Goal: Information Seeking & Learning: Learn about a topic

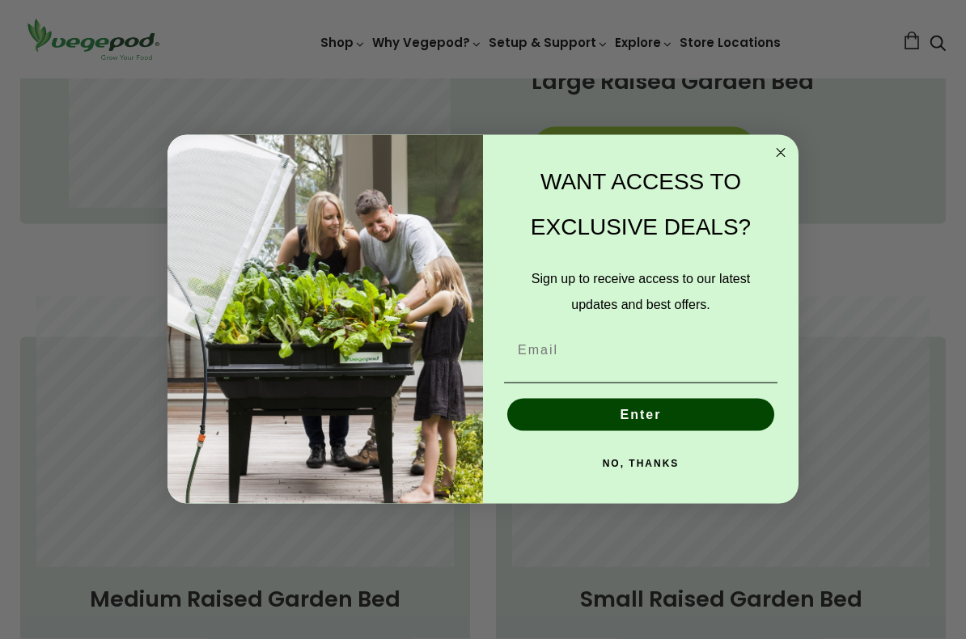
scroll to position [893, 0]
click at [780, 156] on circle "Close dialog" at bounding box center [781, 152] width 19 height 19
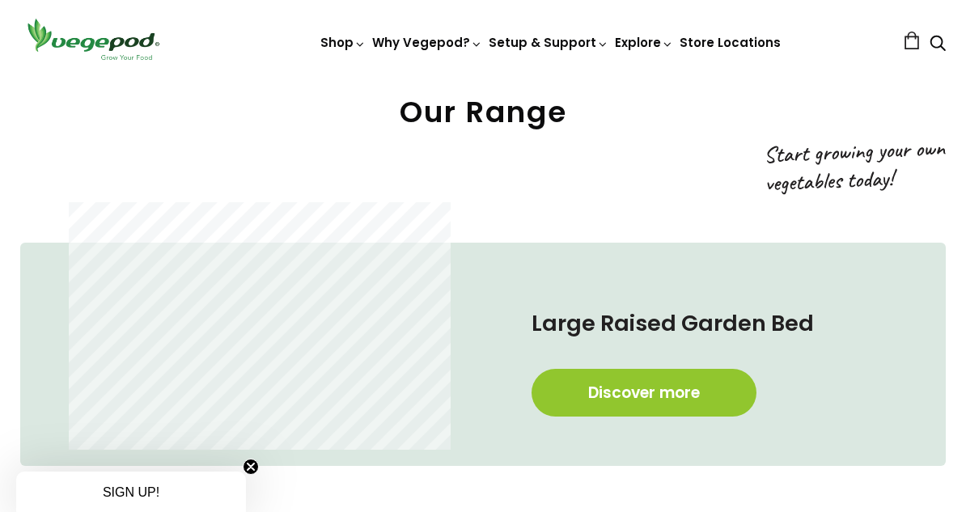
scroll to position [614, 0]
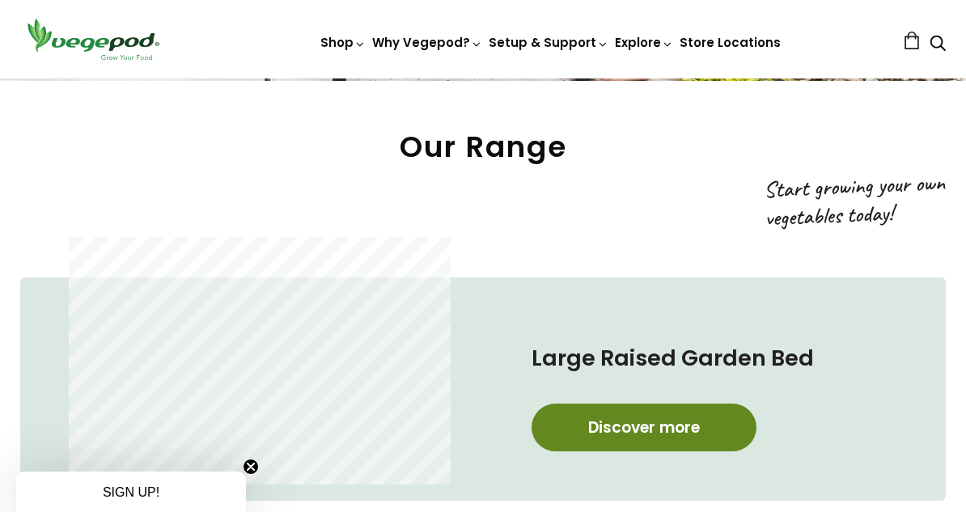
click at [708, 424] on link "Discover more" at bounding box center [644, 428] width 225 height 48
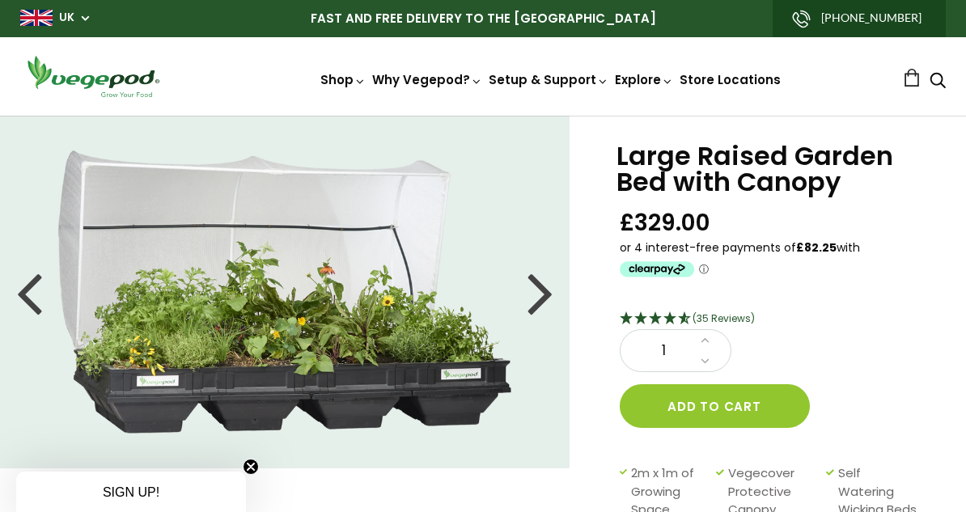
click at [549, 291] on div at bounding box center [541, 292] width 26 height 73
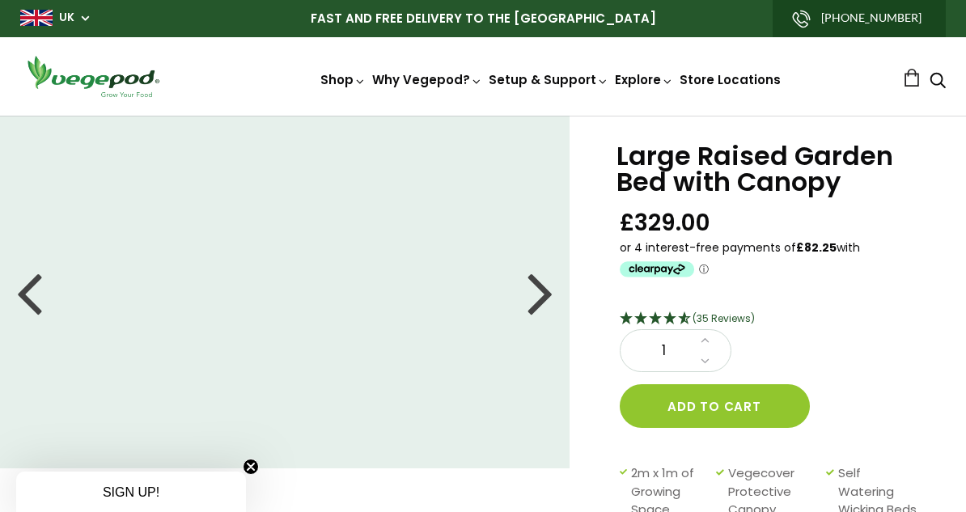
click at [545, 298] on div at bounding box center [541, 292] width 26 height 73
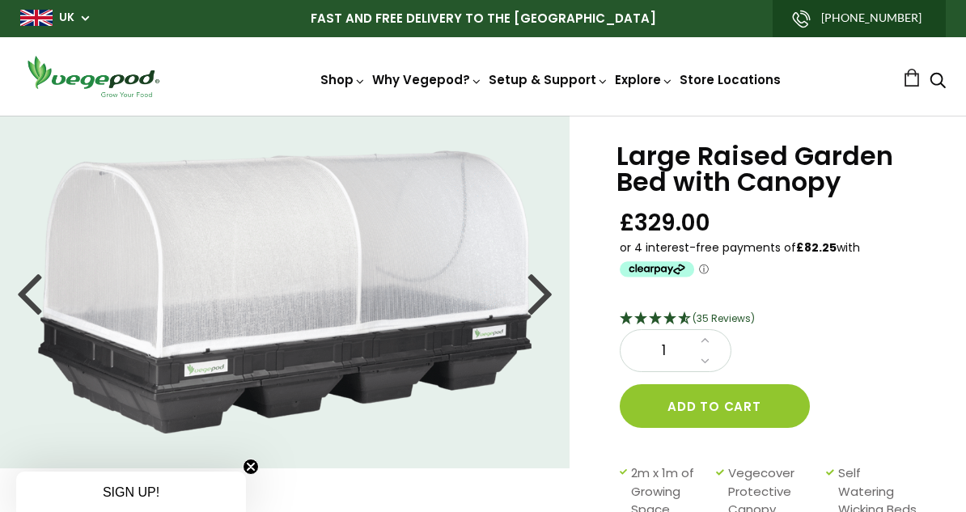
click at [546, 302] on div at bounding box center [541, 292] width 26 height 73
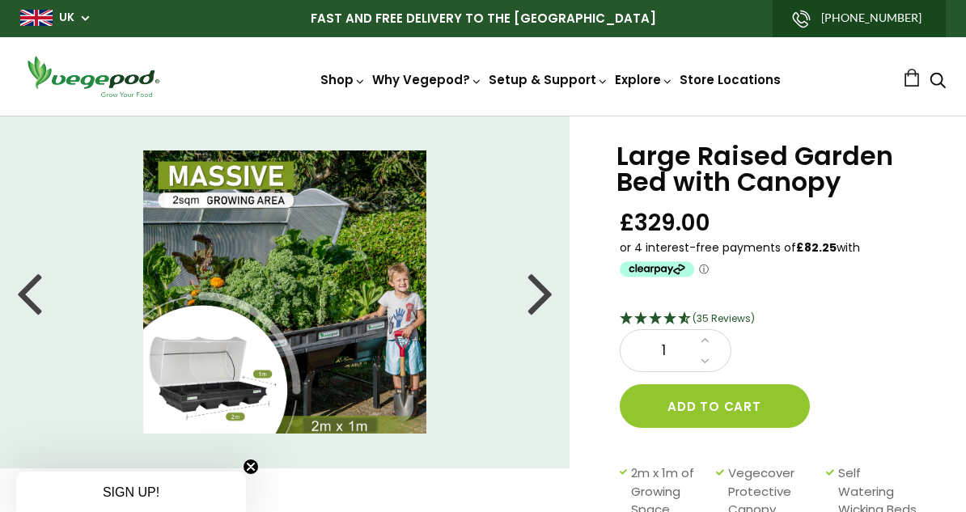
click at [549, 299] on div at bounding box center [541, 292] width 26 height 73
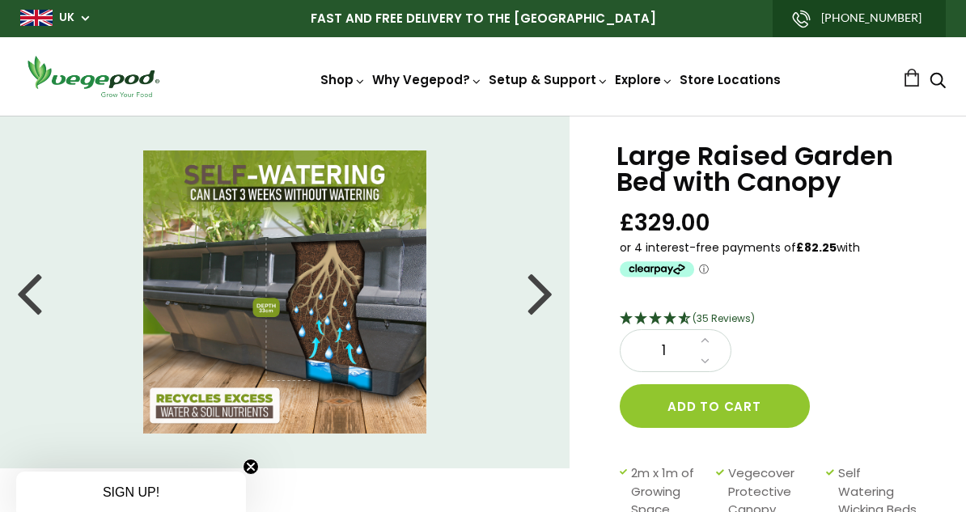
click at [549, 299] on div at bounding box center [541, 292] width 26 height 73
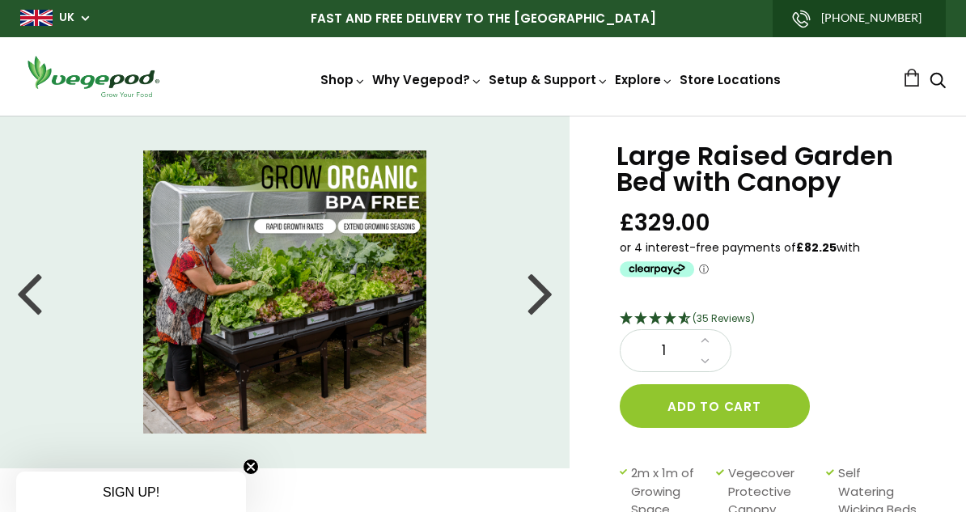
click at [548, 295] on div at bounding box center [541, 292] width 26 height 73
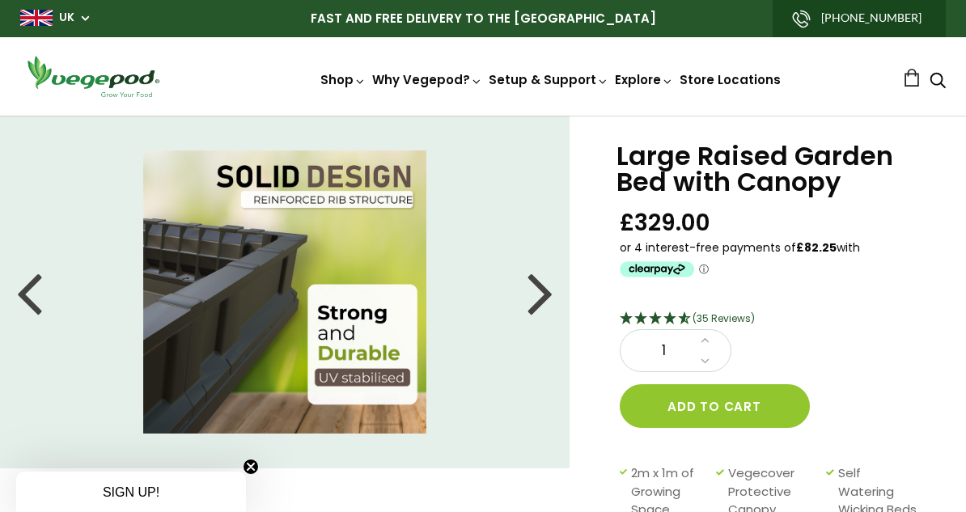
click at [547, 298] on div at bounding box center [541, 292] width 26 height 73
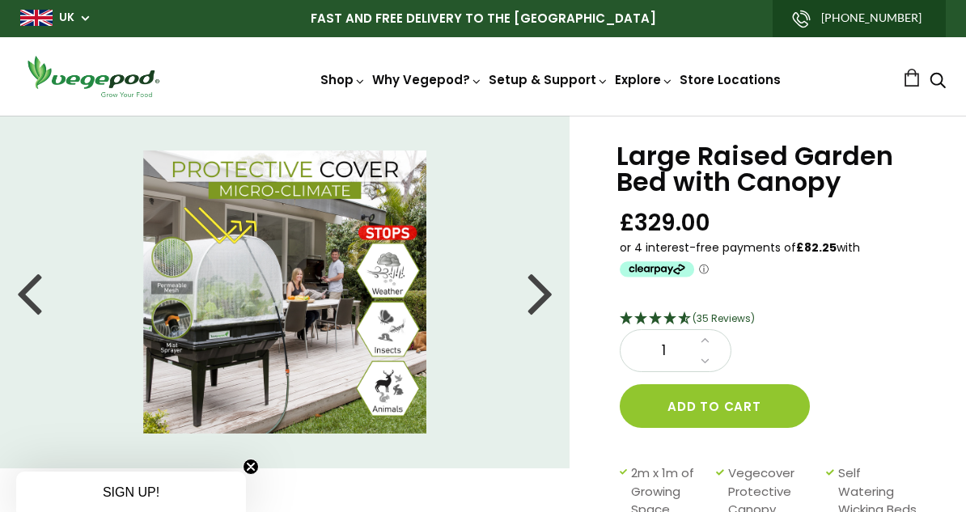
click at [549, 308] on div at bounding box center [541, 292] width 26 height 73
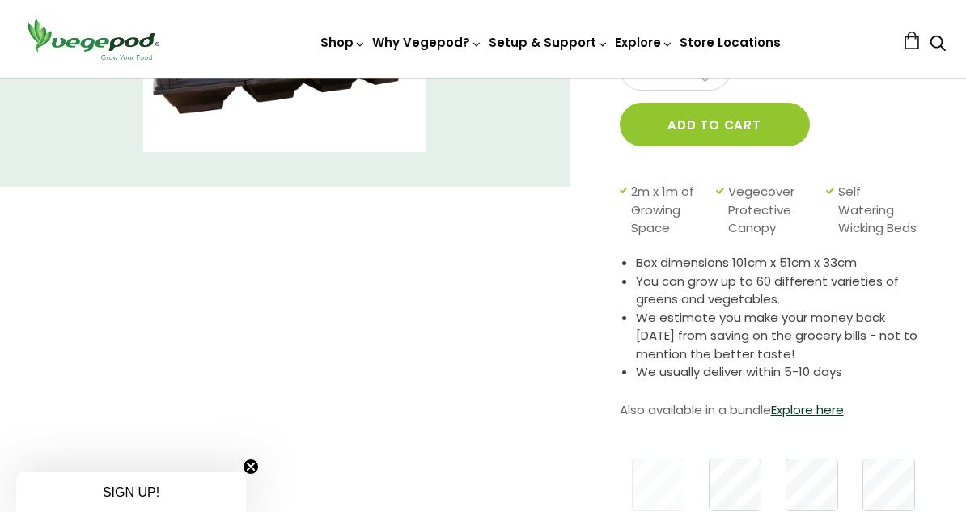
scroll to position [271, 0]
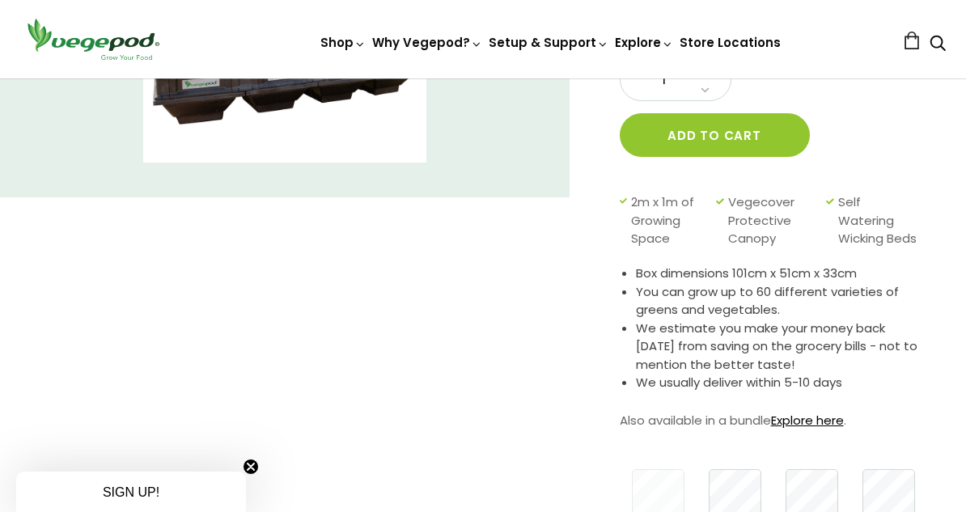
click at [826, 429] on link "Explore here" at bounding box center [807, 420] width 73 height 17
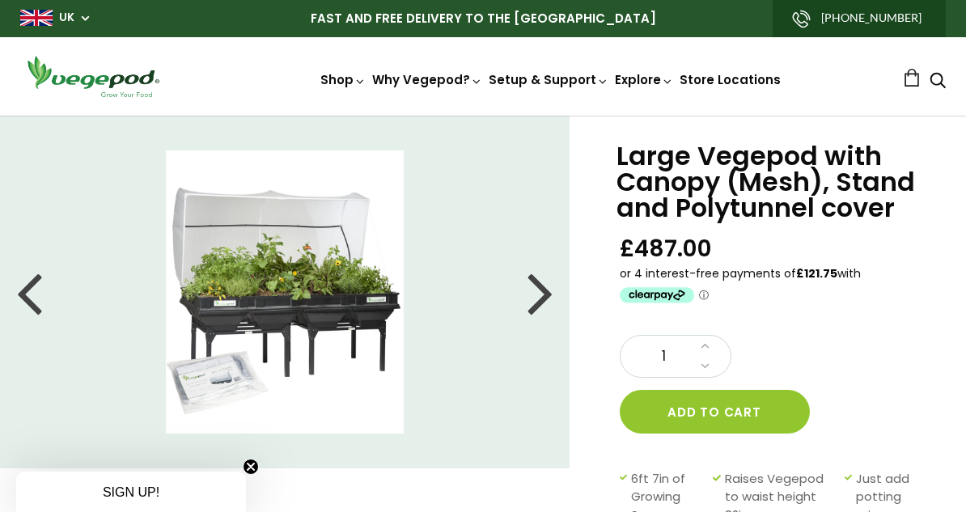
click at [31, 285] on div at bounding box center [29, 292] width 26 height 73
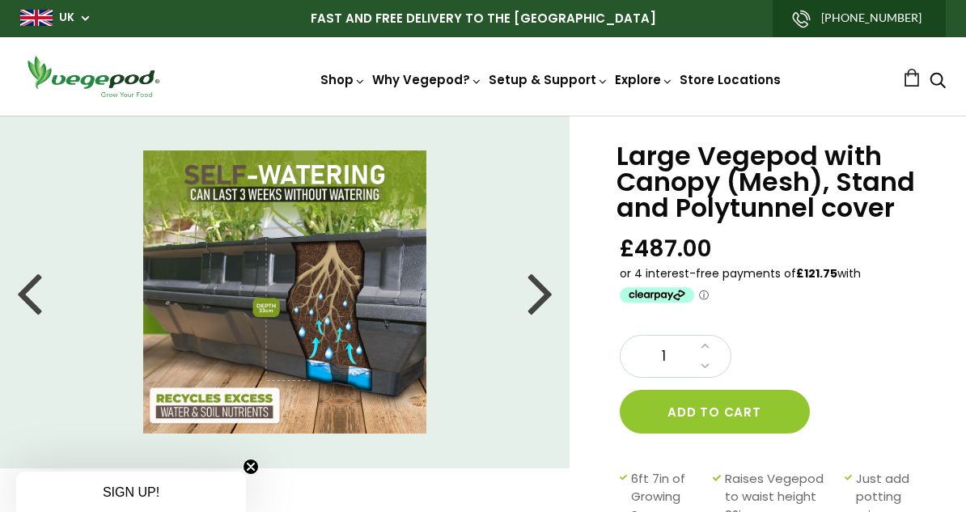
click at [31, 292] on div at bounding box center [29, 292] width 26 height 73
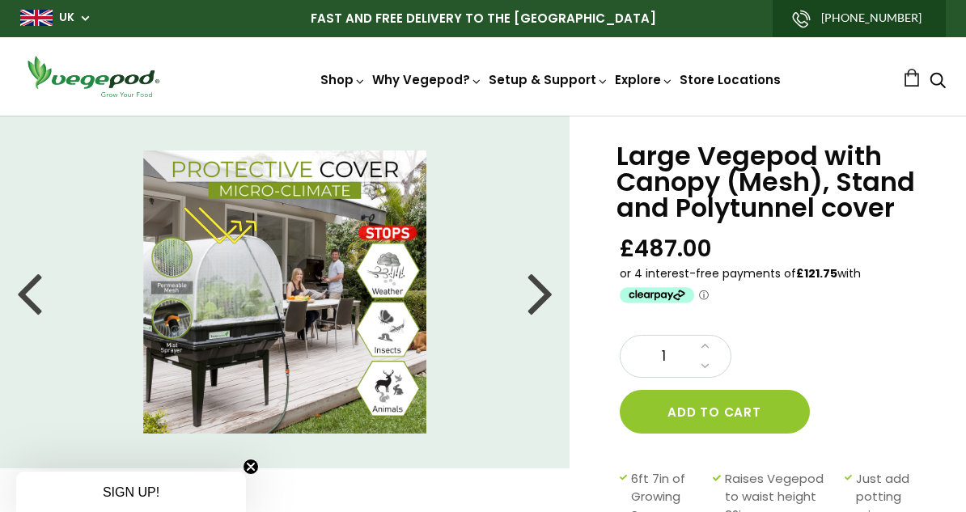
click at [39, 299] on div at bounding box center [29, 292] width 26 height 73
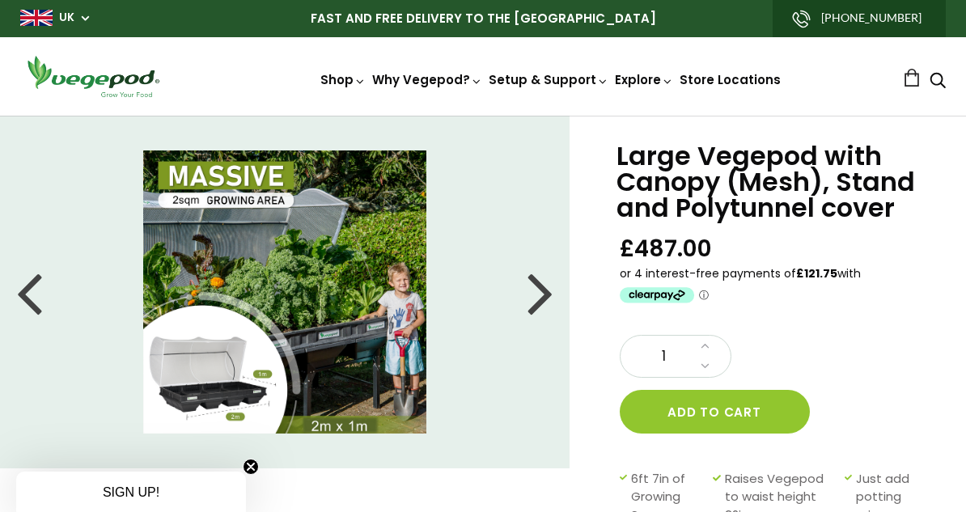
click at [45, 297] on li at bounding box center [285, 292] width 570 height 283
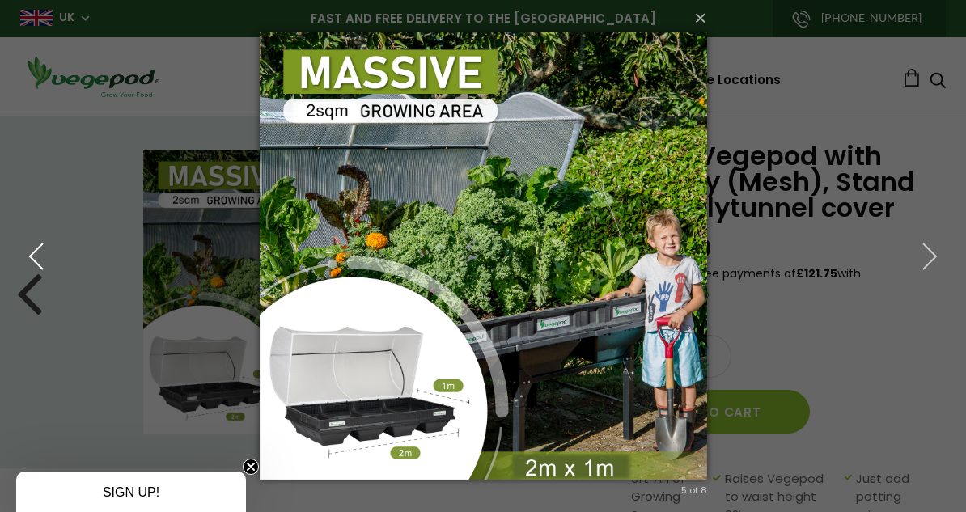
click at [27, 256] on icon "button" at bounding box center [36, 256] width 29 height 29
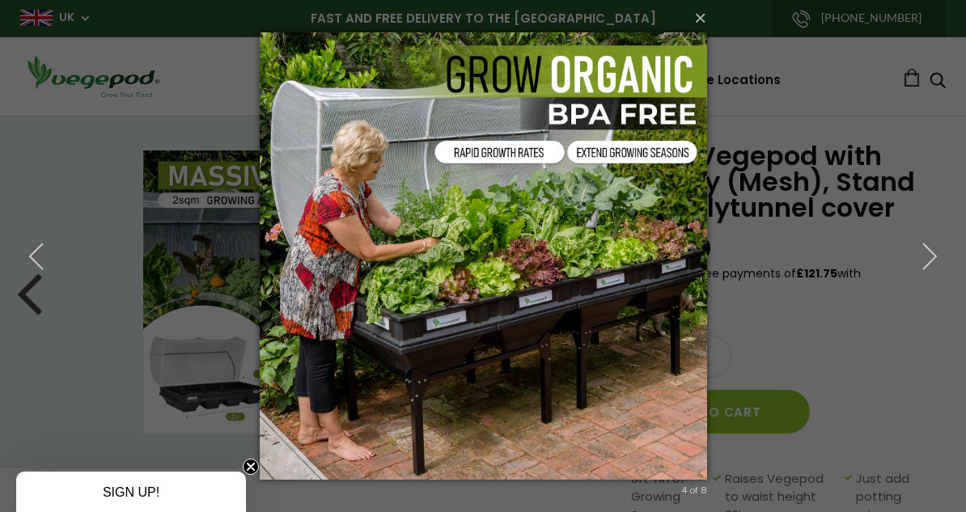
click at [545, 342] on img at bounding box center [484, 256] width 448 height 512
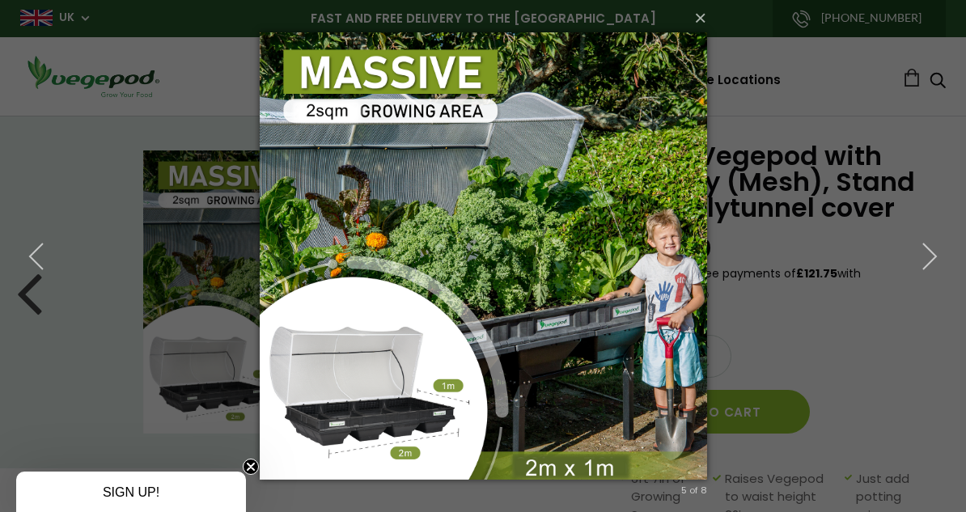
click at [551, 345] on img at bounding box center [484, 256] width 448 height 512
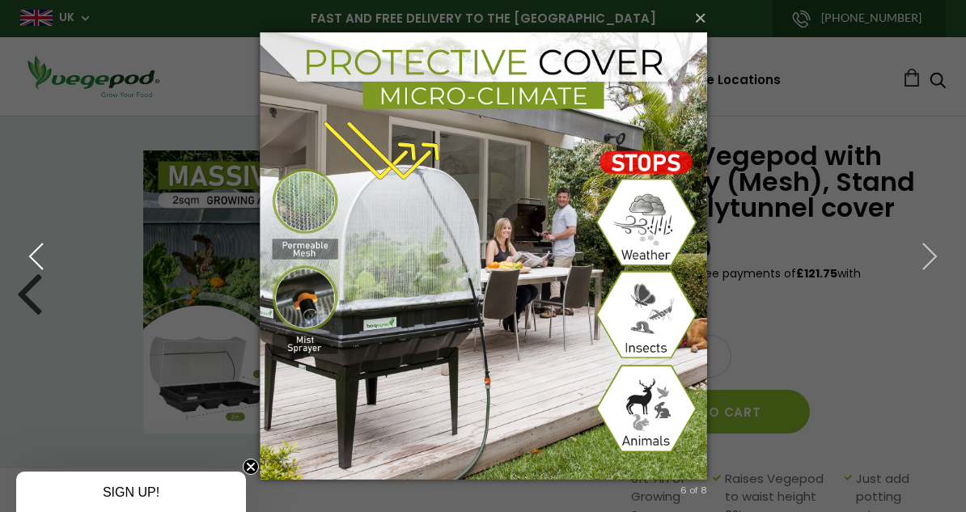
click at [38, 258] on icon "button" at bounding box center [36, 256] width 29 height 29
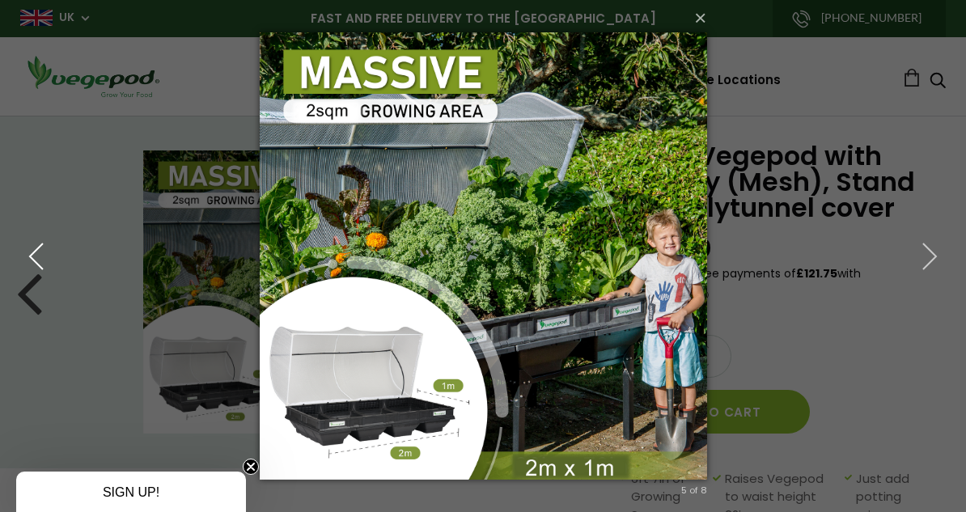
click at [49, 262] on icon "button" at bounding box center [36, 256] width 29 height 29
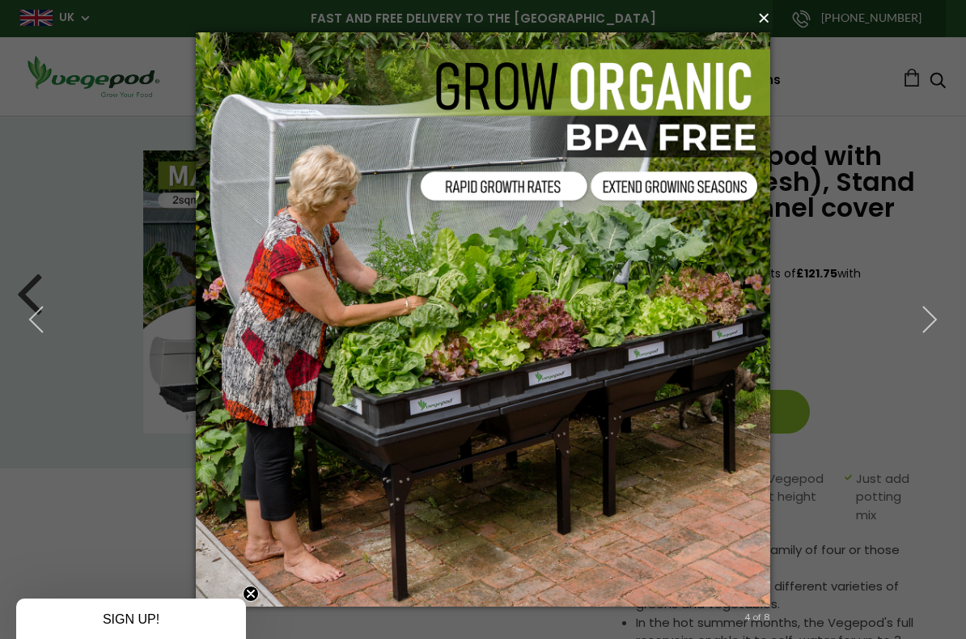
click at [768, 20] on button "×" at bounding box center [488, 18] width 575 height 36
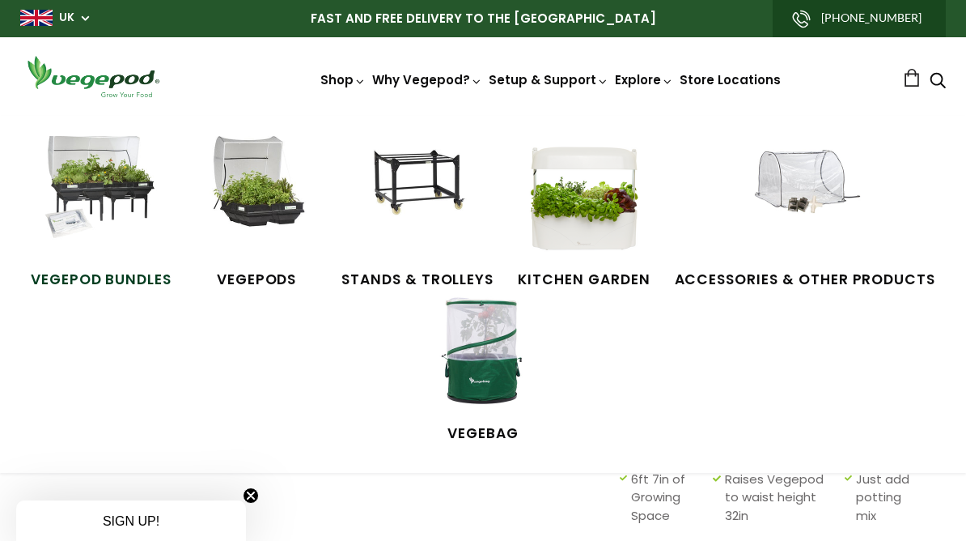
click at [122, 200] on img at bounding box center [100, 196] width 121 height 121
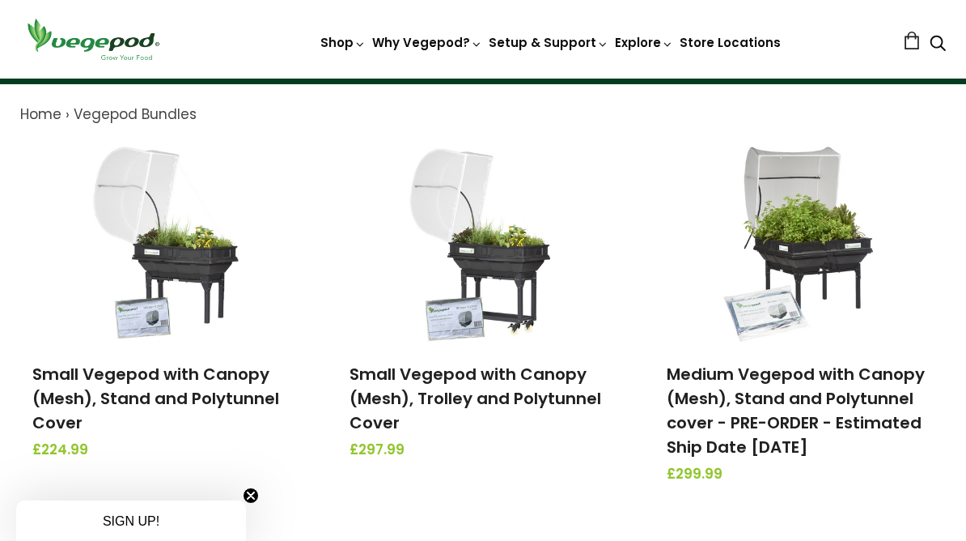
scroll to position [138, 0]
